Goal: Task Accomplishment & Management: Manage account settings

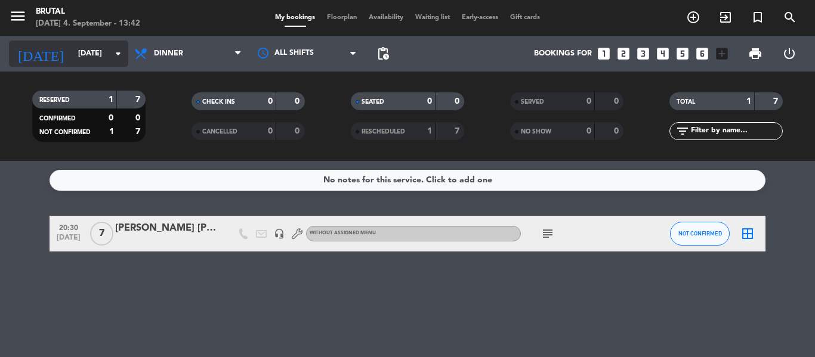
click at [128, 55] on input "[DATE]" at bounding box center [122, 54] width 101 height 20
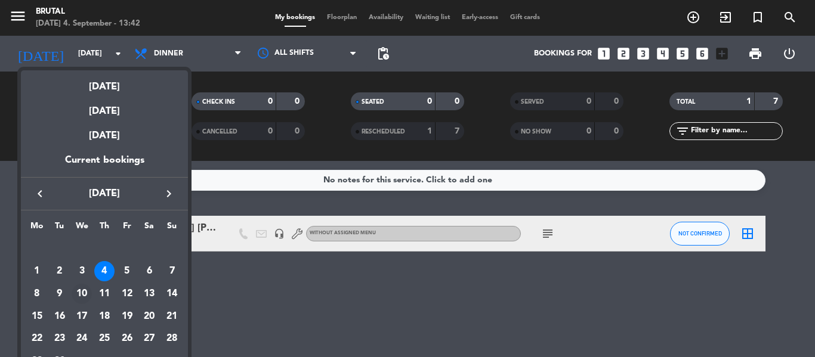
click at [84, 295] on div "10" at bounding box center [82, 294] width 20 height 20
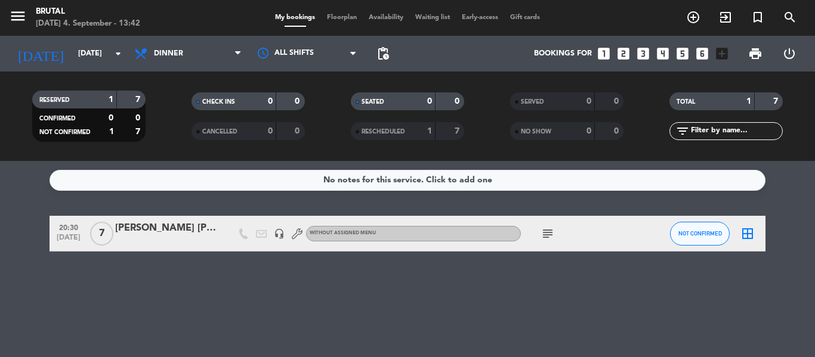
type input "[DATE]"
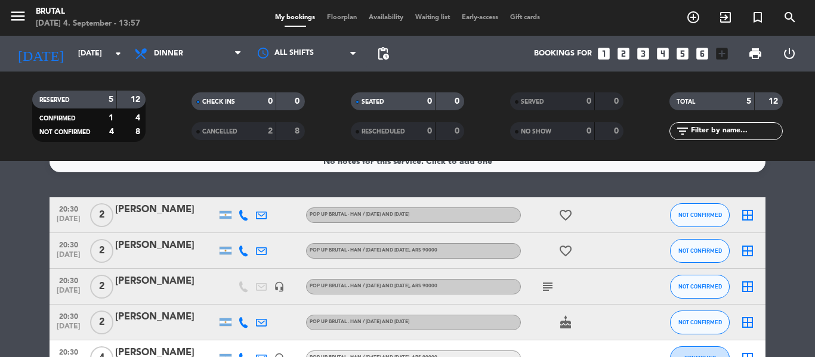
scroll to position [11, 0]
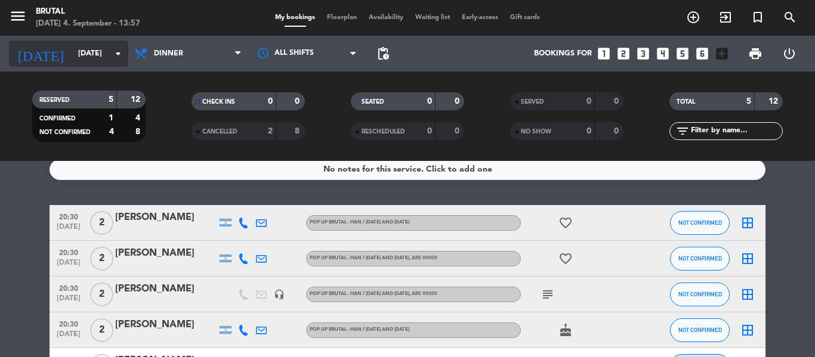
click at [119, 59] on icon "arrow_drop_down" at bounding box center [118, 54] width 14 height 14
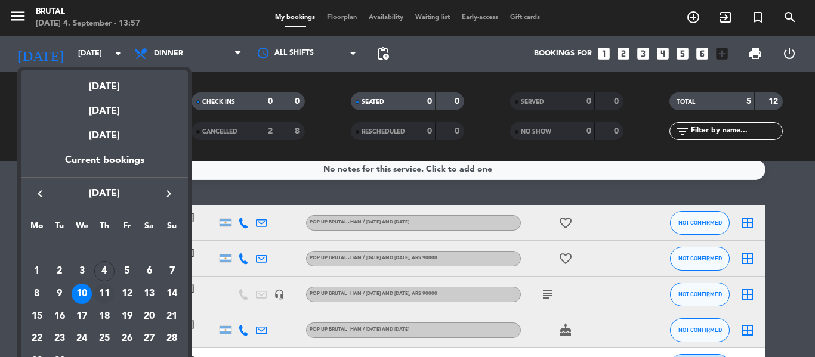
click at [106, 293] on div "11" at bounding box center [104, 294] width 20 height 20
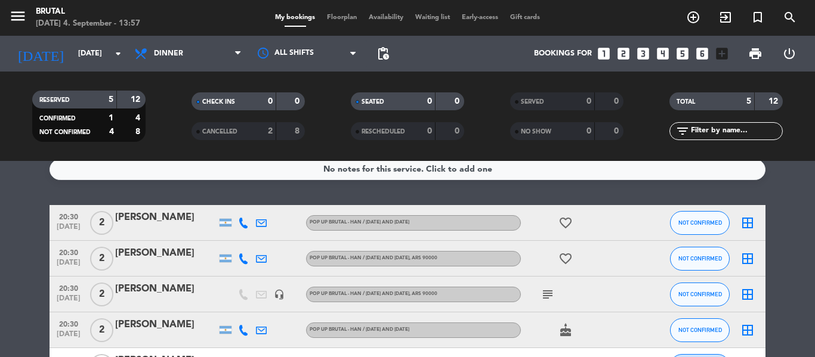
type input "[DATE]"
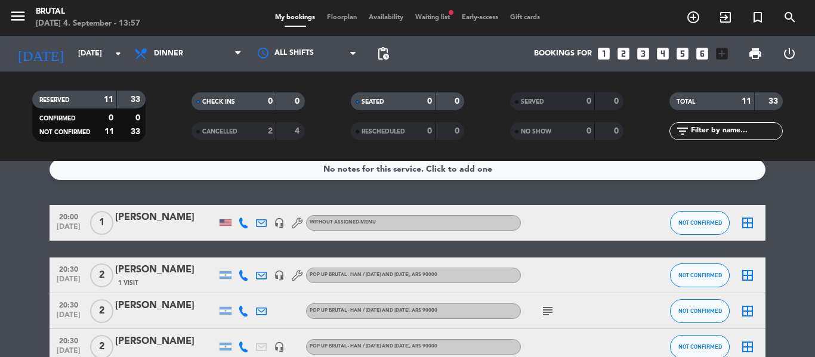
scroll to position [140, 0]
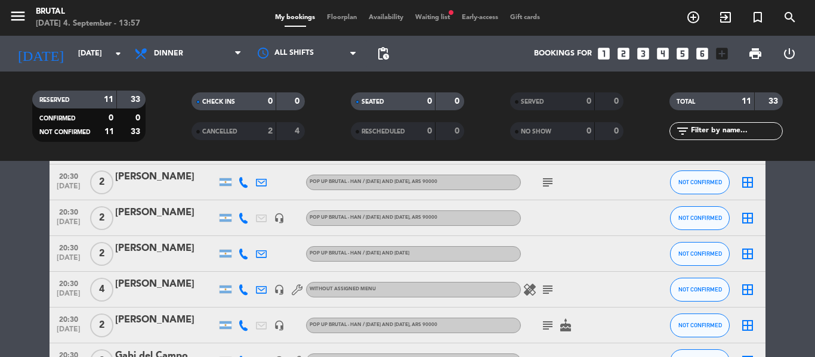
click at [182, 286] on div "[PERSON_NAME]" at bounding box center [165, 285] width 101 height 16
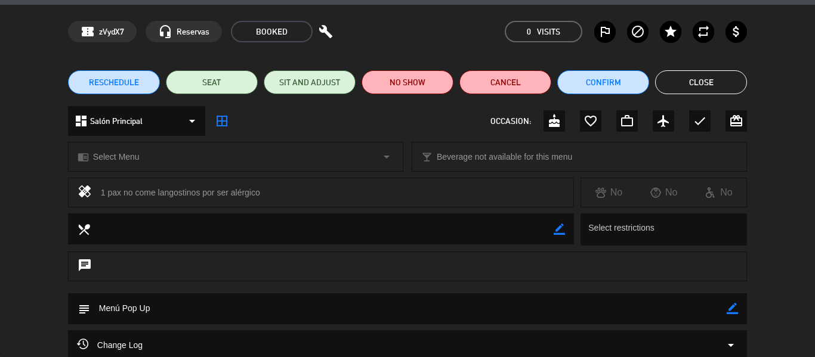
scroll to position [36, 0]
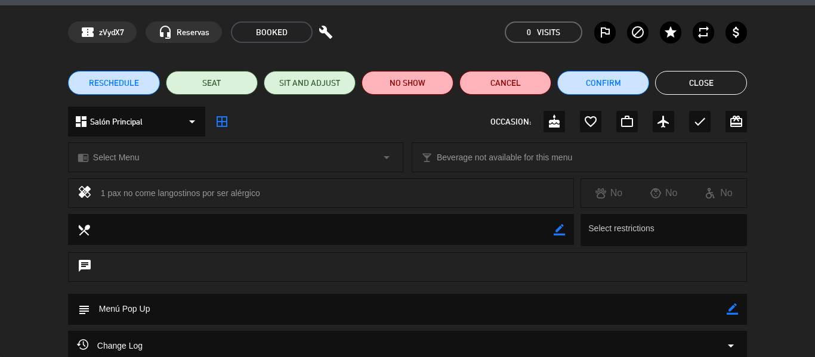
click at [384, 155] on icon "arrow_drop_down" at bounding box center [386, 157] width 14 height 14
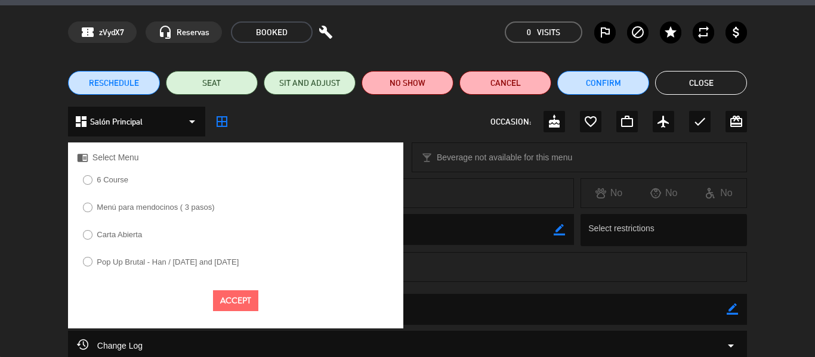
click at [239, 260] on label "Pop Up Brutal - Han / [DATE] and [DATE]" at bounding box center [168, 262] width 142 height 8
click at [235, 301] on button "Accept" at bounding box center [235, 300] width 45 height 21
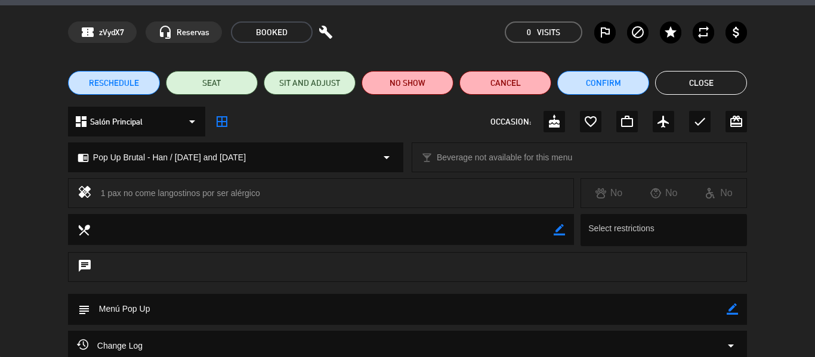
click at [689, 91] on button "Close" at bounding box center [701, 83] width 92 height 24
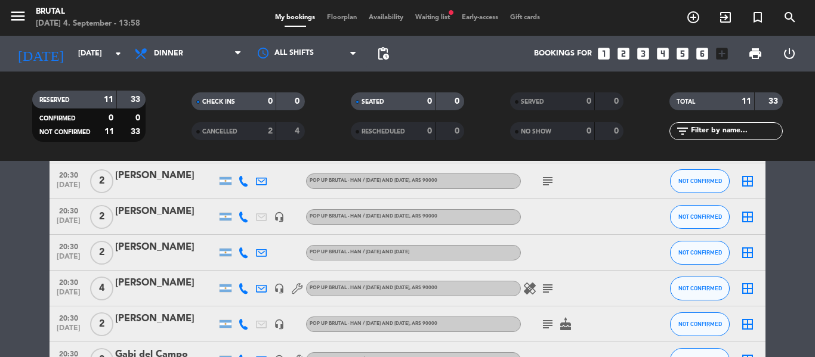
scroll to position [140, 0]
click at [435, 16] on span "Waiting list fiber_manual_record" at bounding box center [432, 17] width 47 height 7
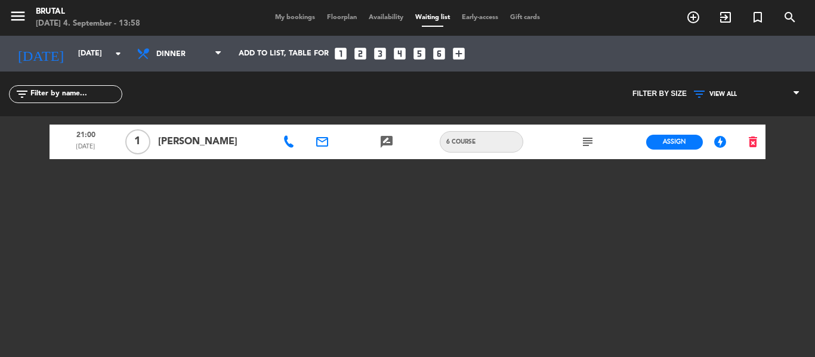
click at [290, 24] on div "menu Brutal Thursday 4. September - 13:58 My bookings Floorplan Availability Wa…" at bounding box center [407, 18] width 815 height 36
click at [302, 6] on div "menu Brutal Thursday 4. September - 13:58 My bookings Floorplan Availability Wa…" at bounding box center [407, 18] width 815 height 36
click at [292, 19] on span "My bookings" at bounding box center [295, 17] width 52 height 7
